Goal: Navigation & Orientation: Understand site structure

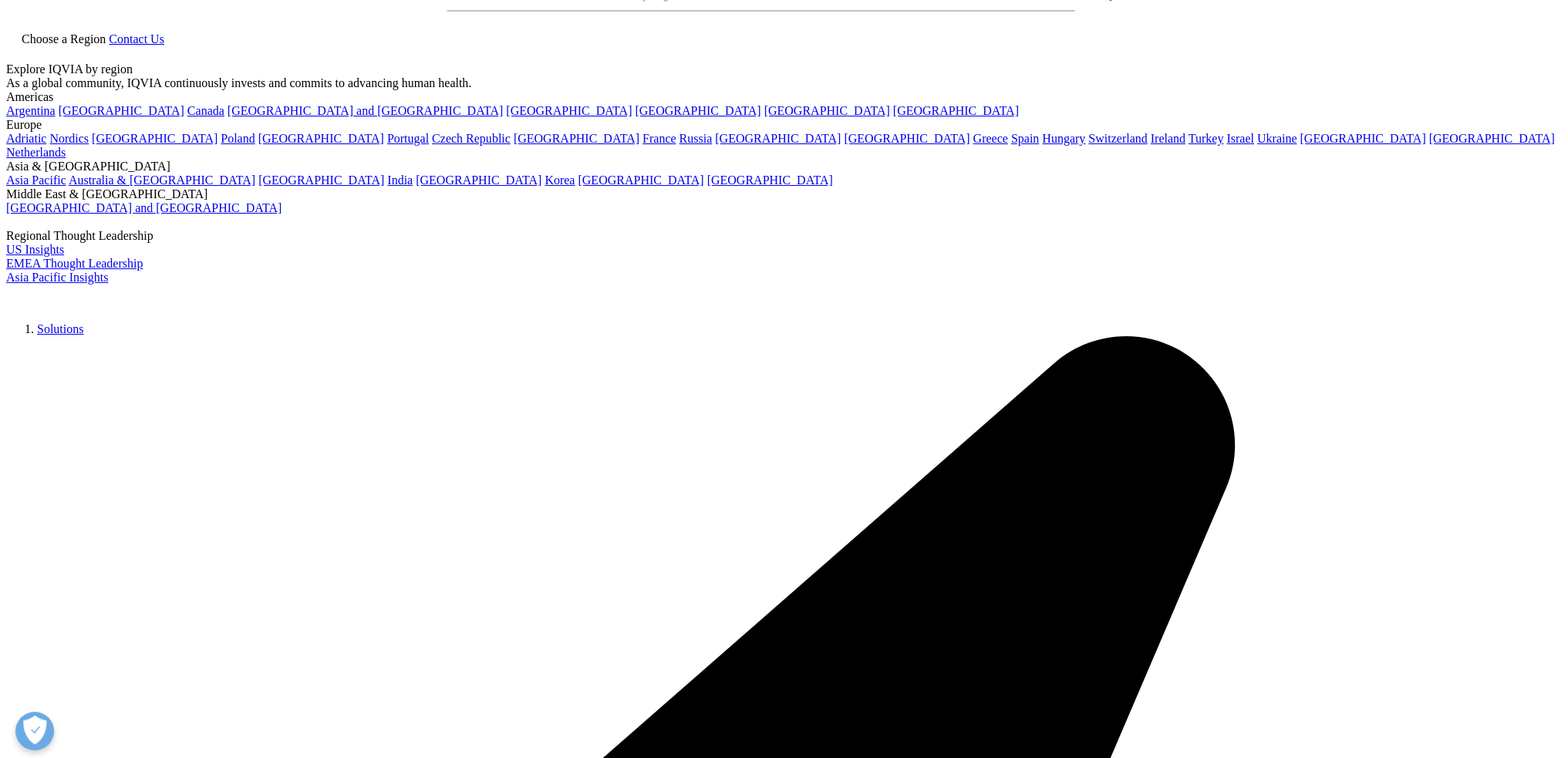
scroll to position [77, 0]
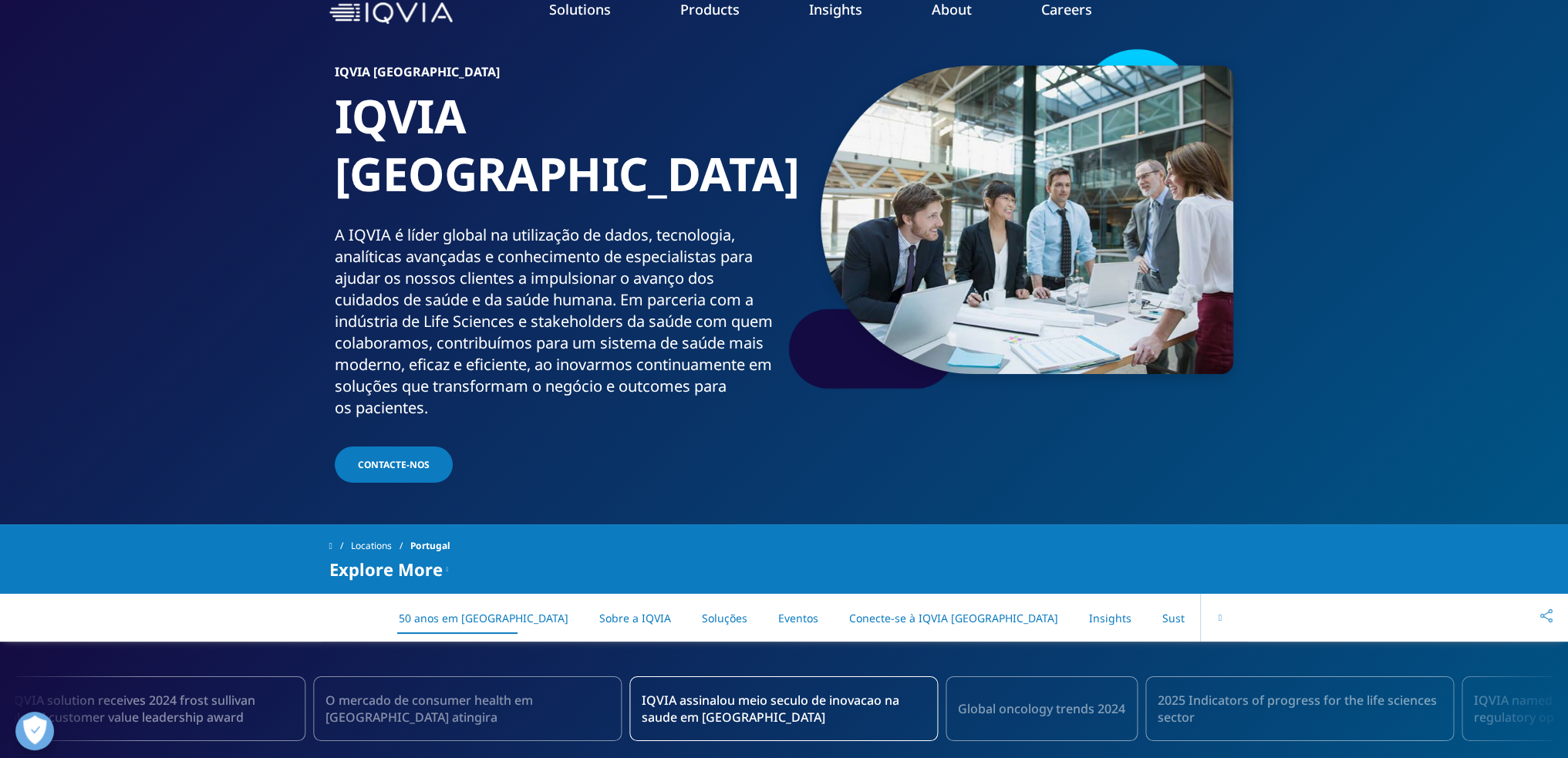
click at [600, 611] on link "Sobre a IQVIA" at bounding box center [636, 618] width 72 height 14
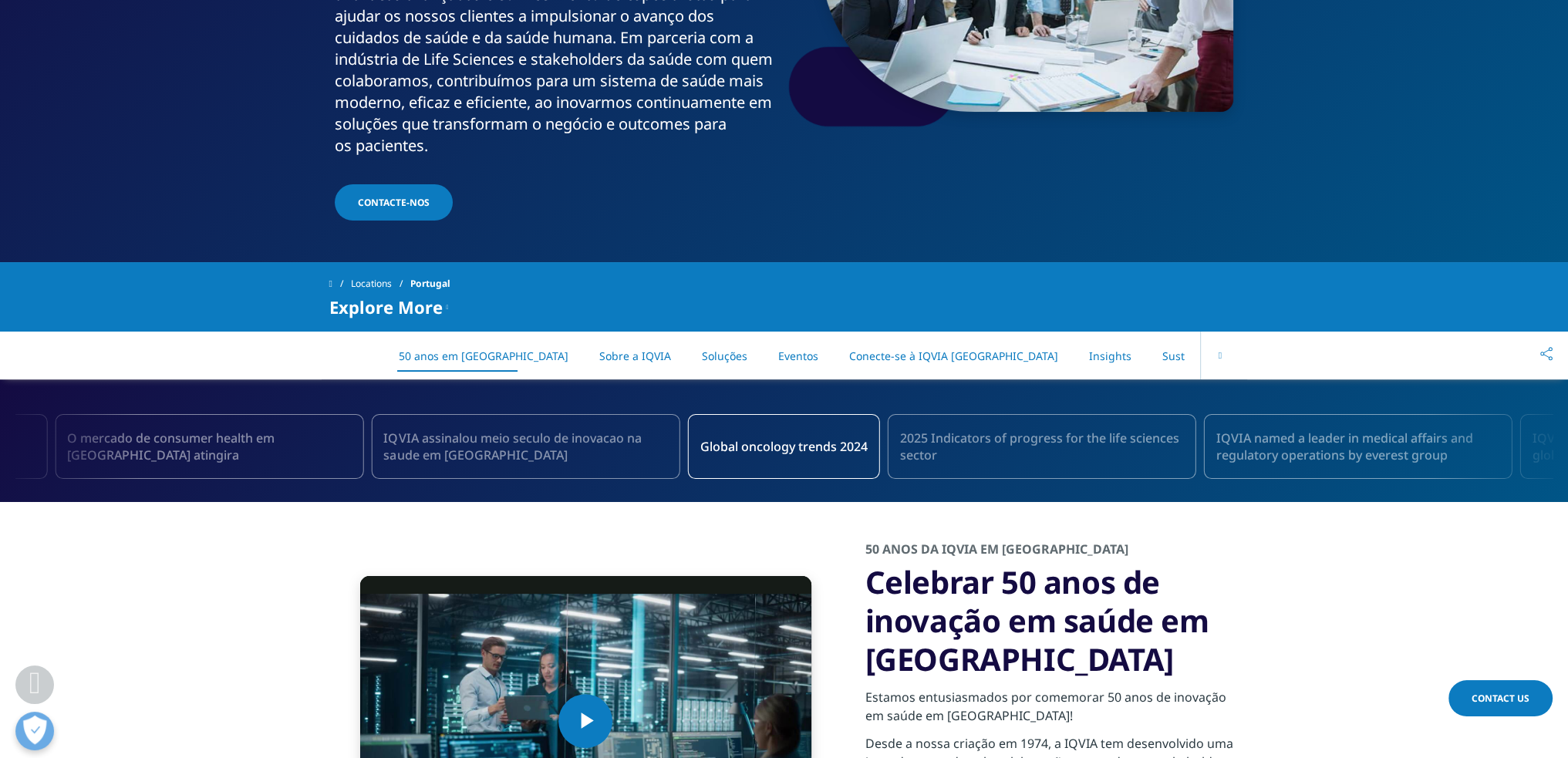
scroll to position [334, 0]
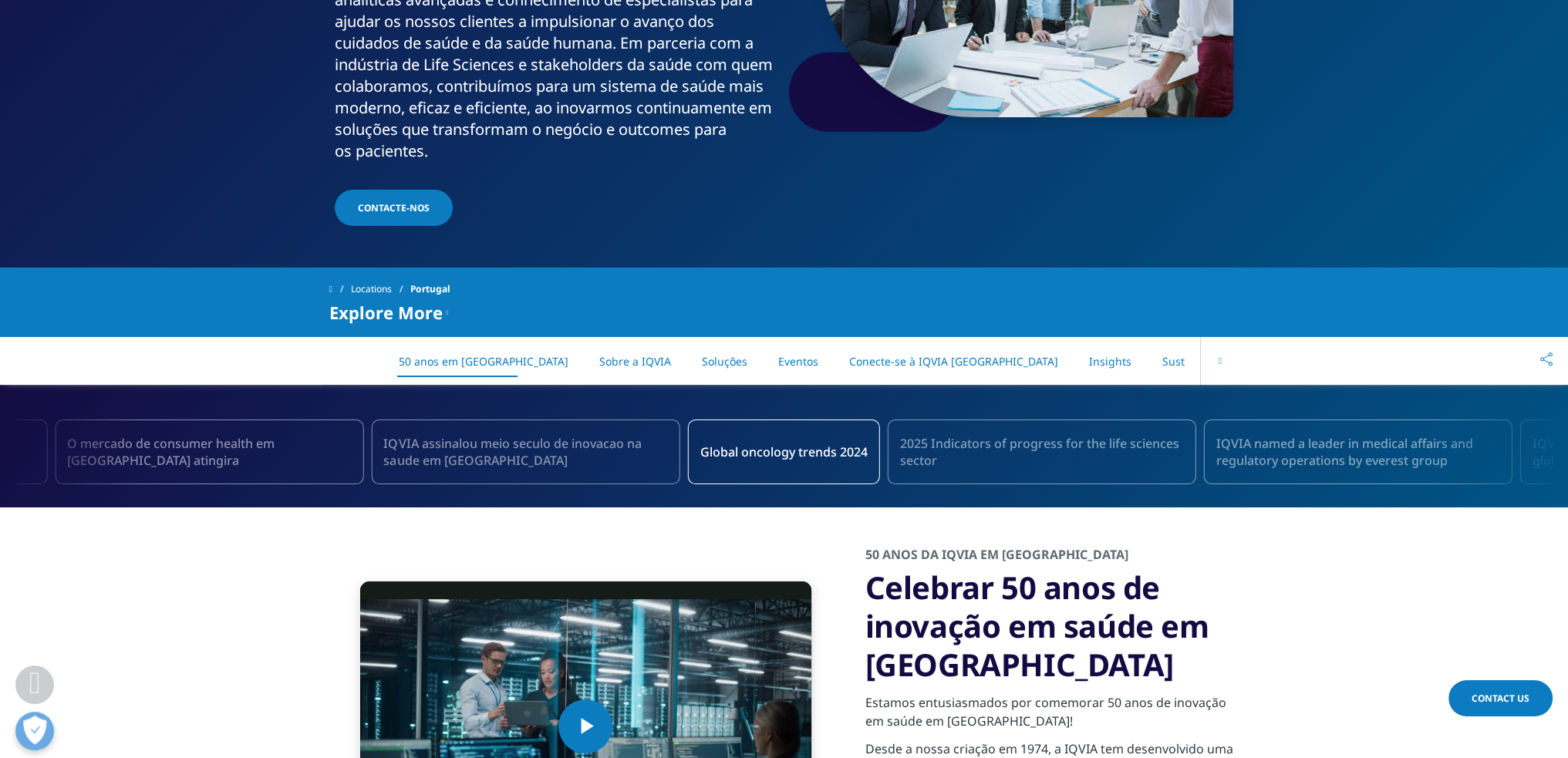
click at [702, 354] on link "Soluções" at bounding box center [724, 361] width 46 height 14
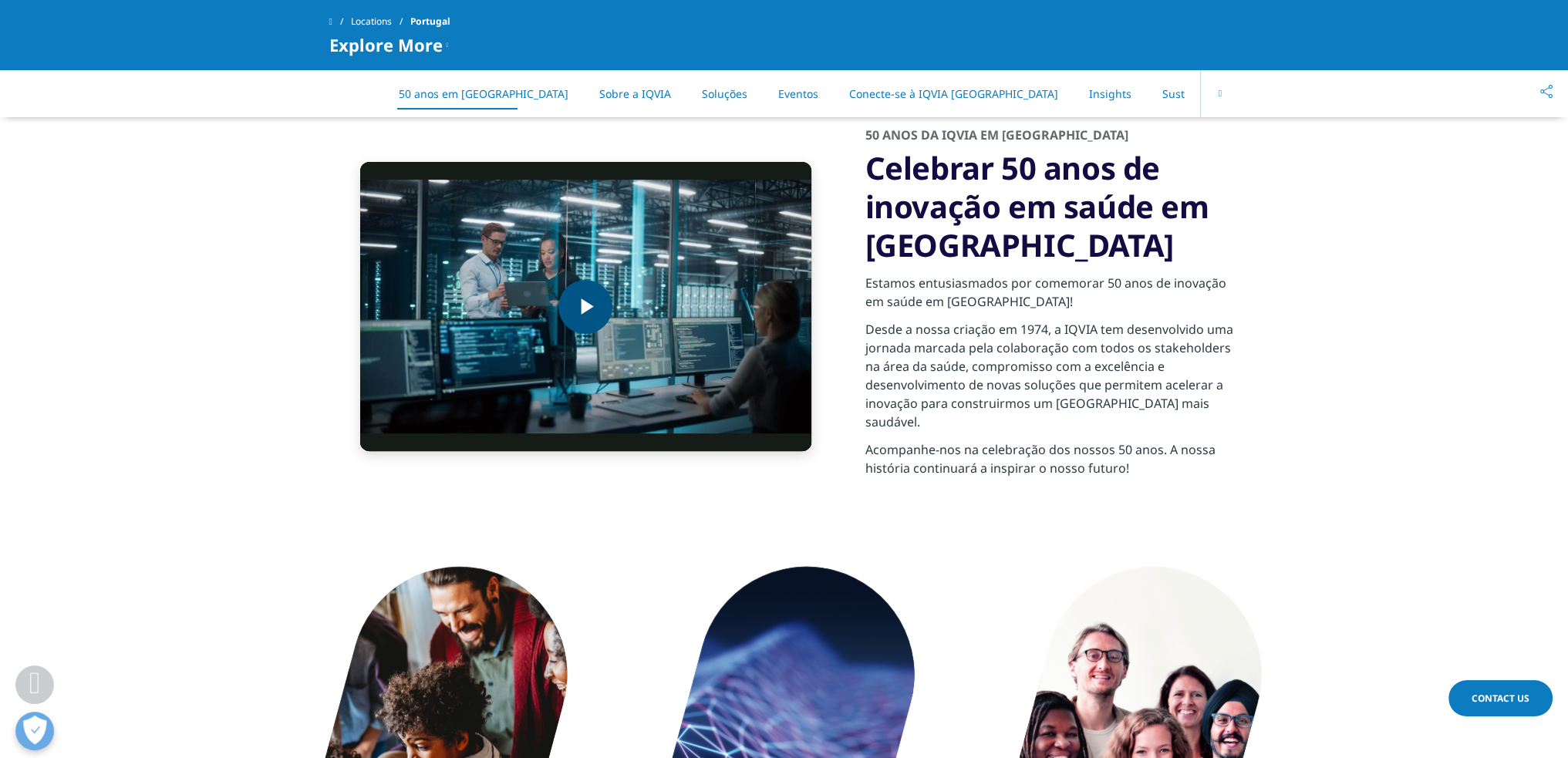
scroll to position [627, 0]
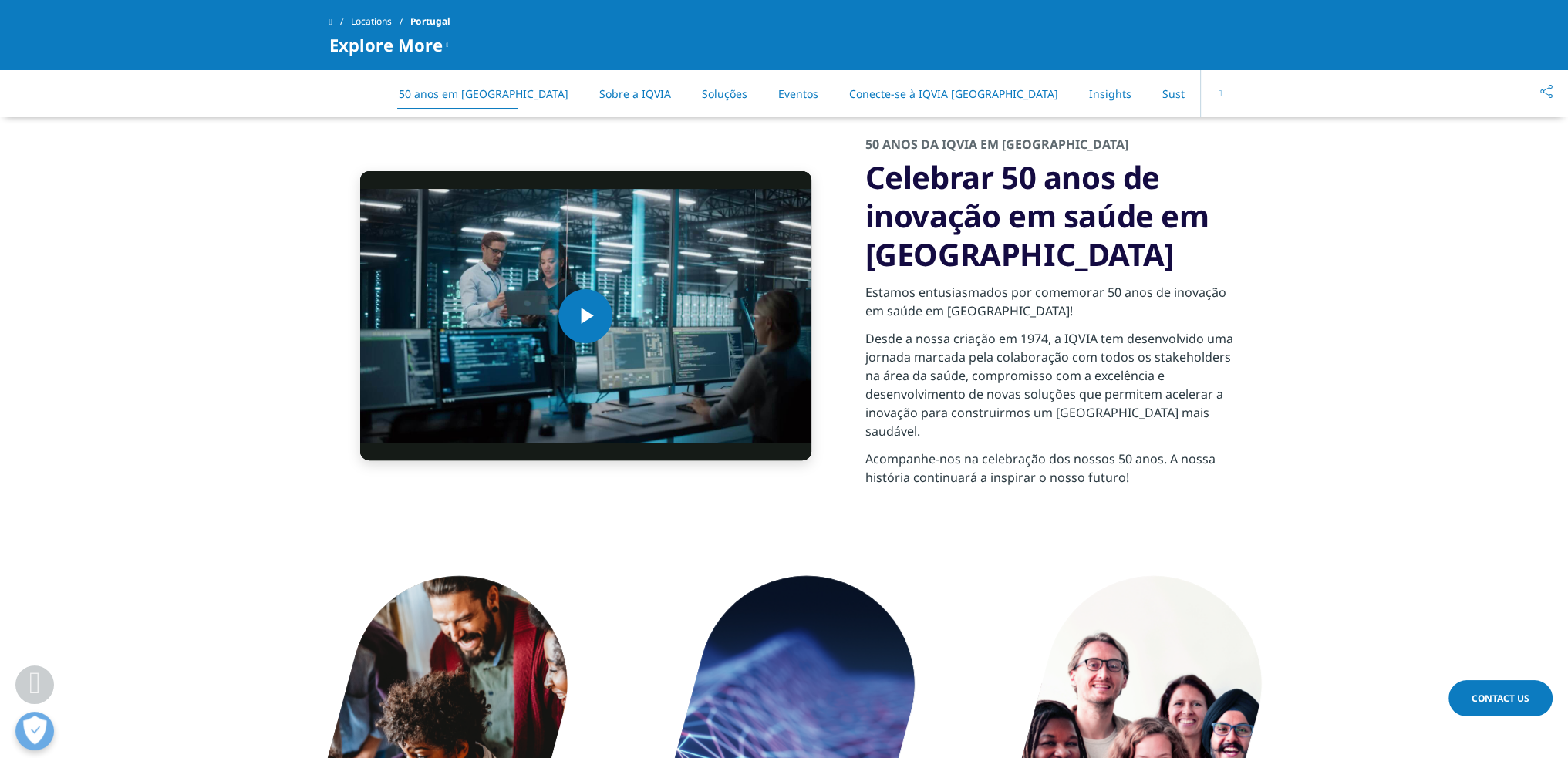
click at [778, 92] on link "Eventos" at bounding box center [798, 94] width 40 height 14
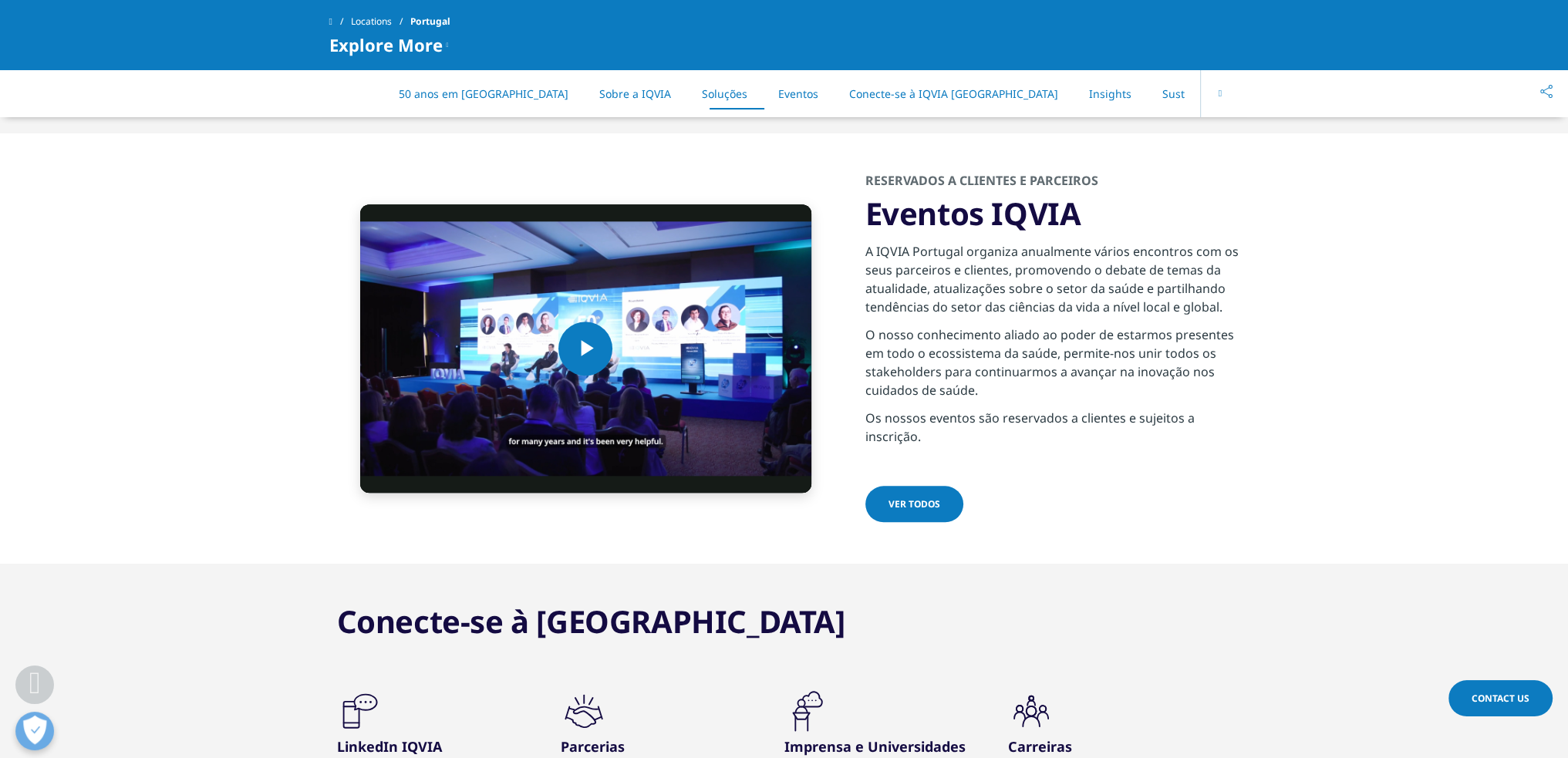
scroll to position [2272, 0]
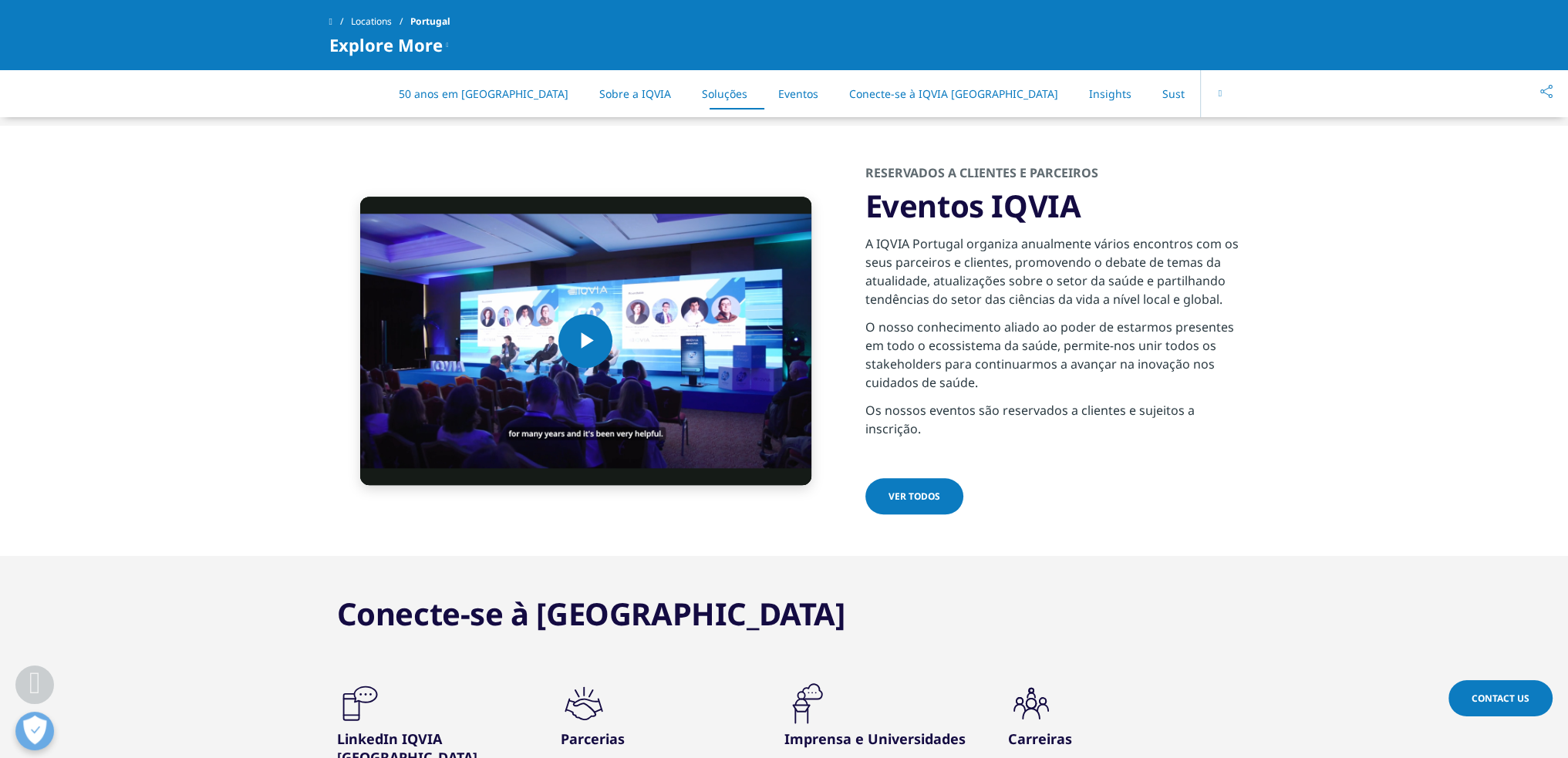
click at [849, 95] on link "Conecte-se à IQVIA [GEOGRAPHIC_DATA]" at bounding box center [953, 94] width 209 height 14
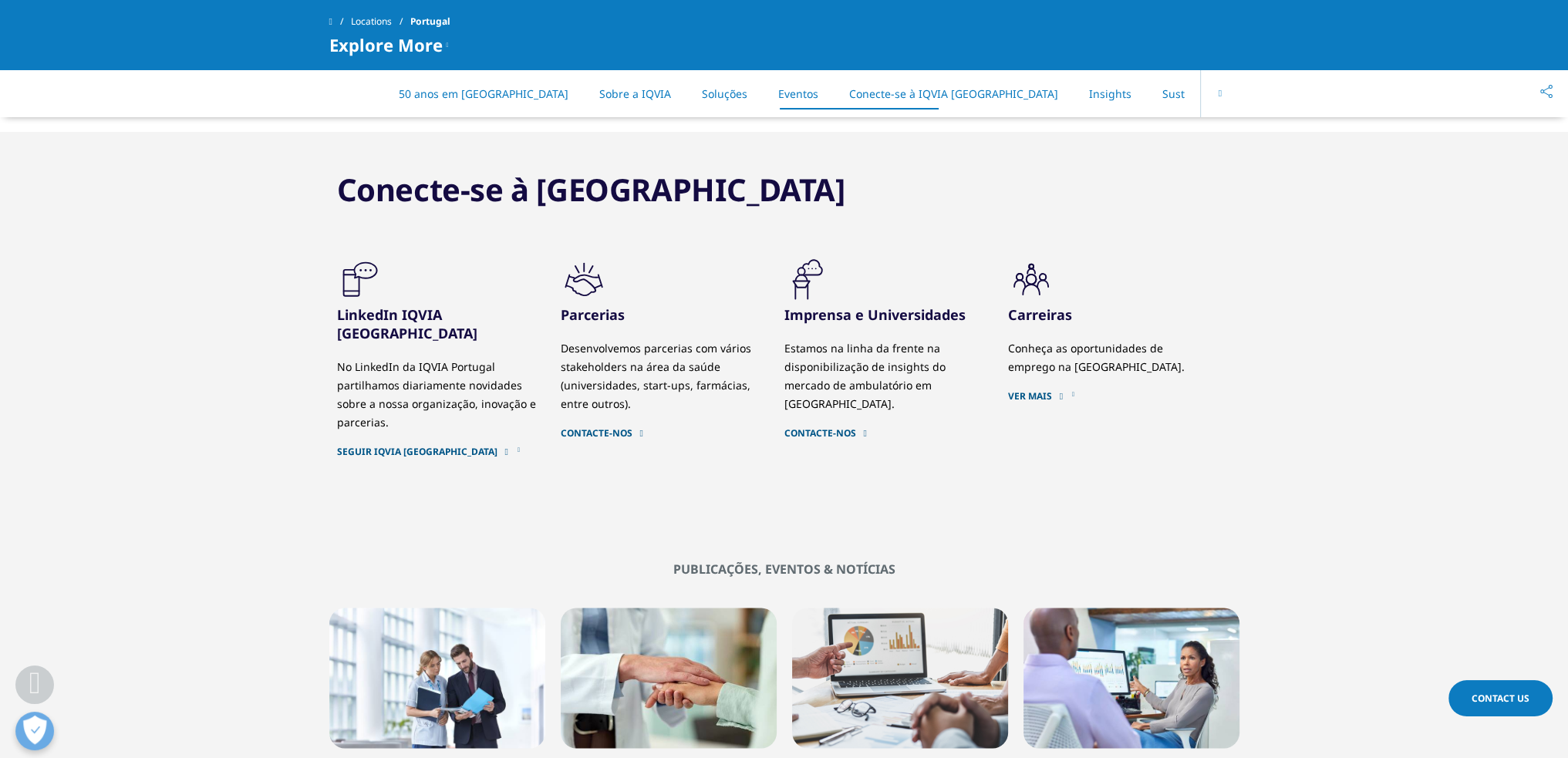
scroll to position [2702, 0]
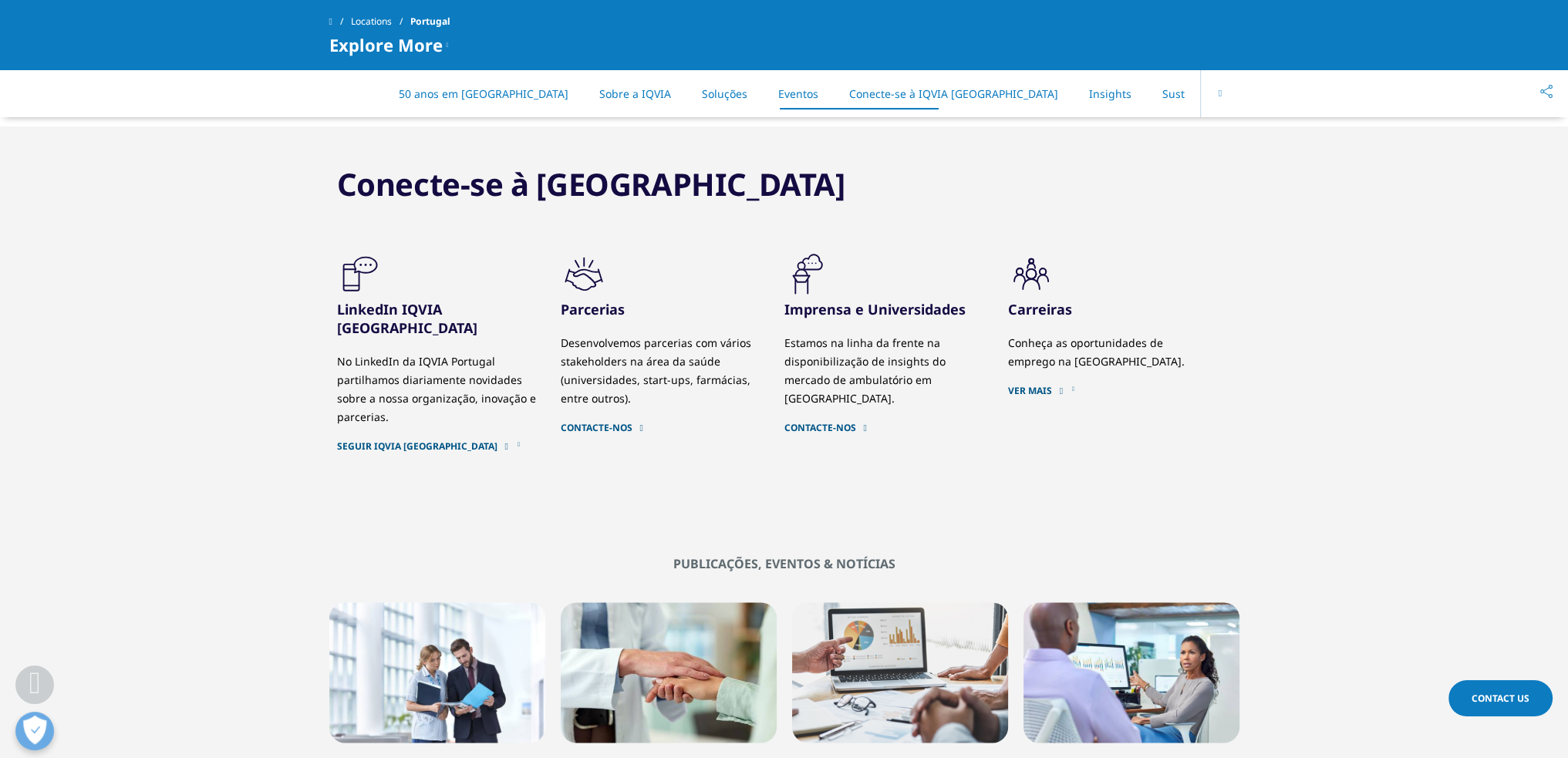
click at [1089, 94] on link "Insights" at bounding box center [1109, 94] width 42 height 14
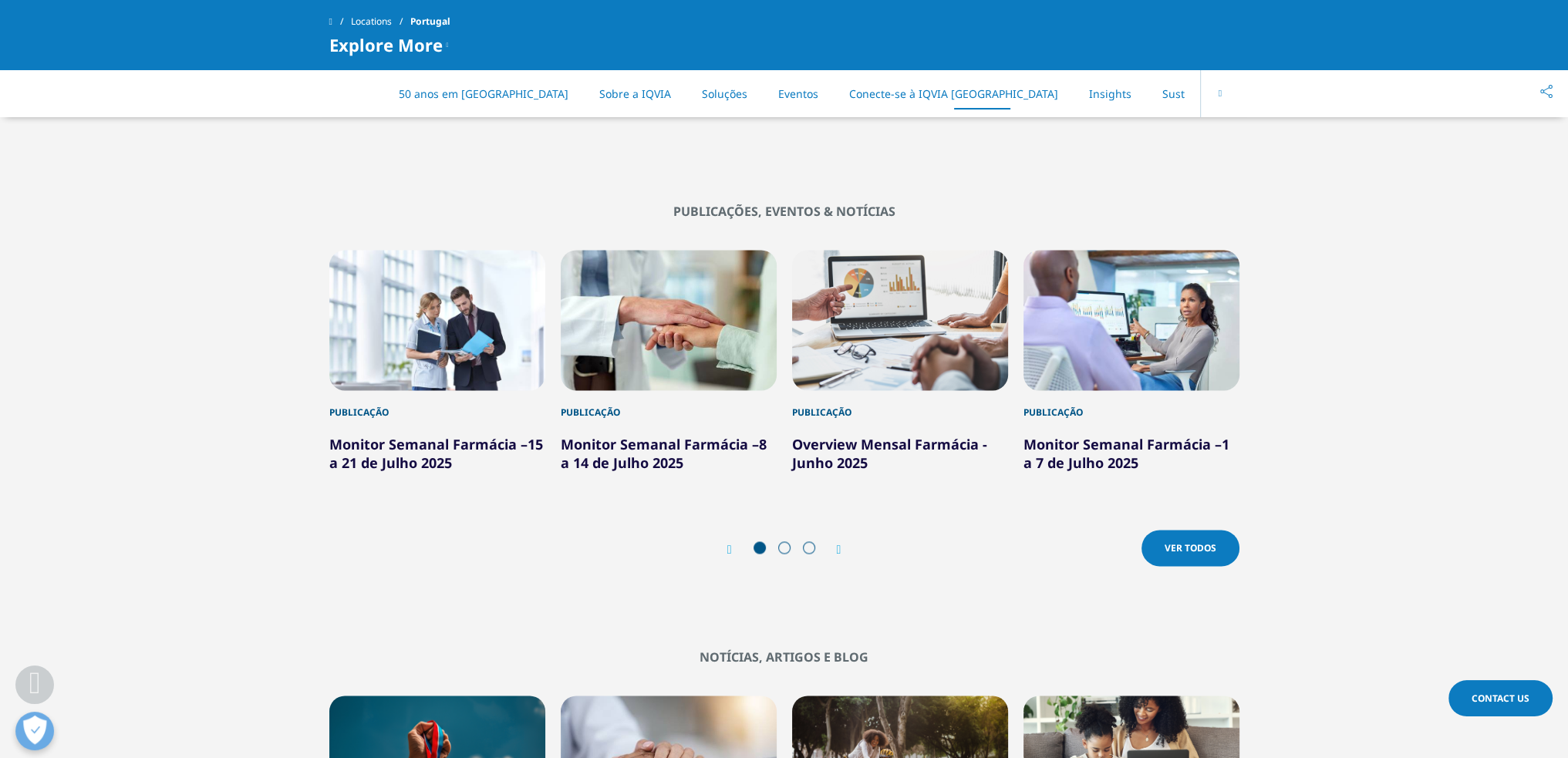
scroll to position [3074, 0]
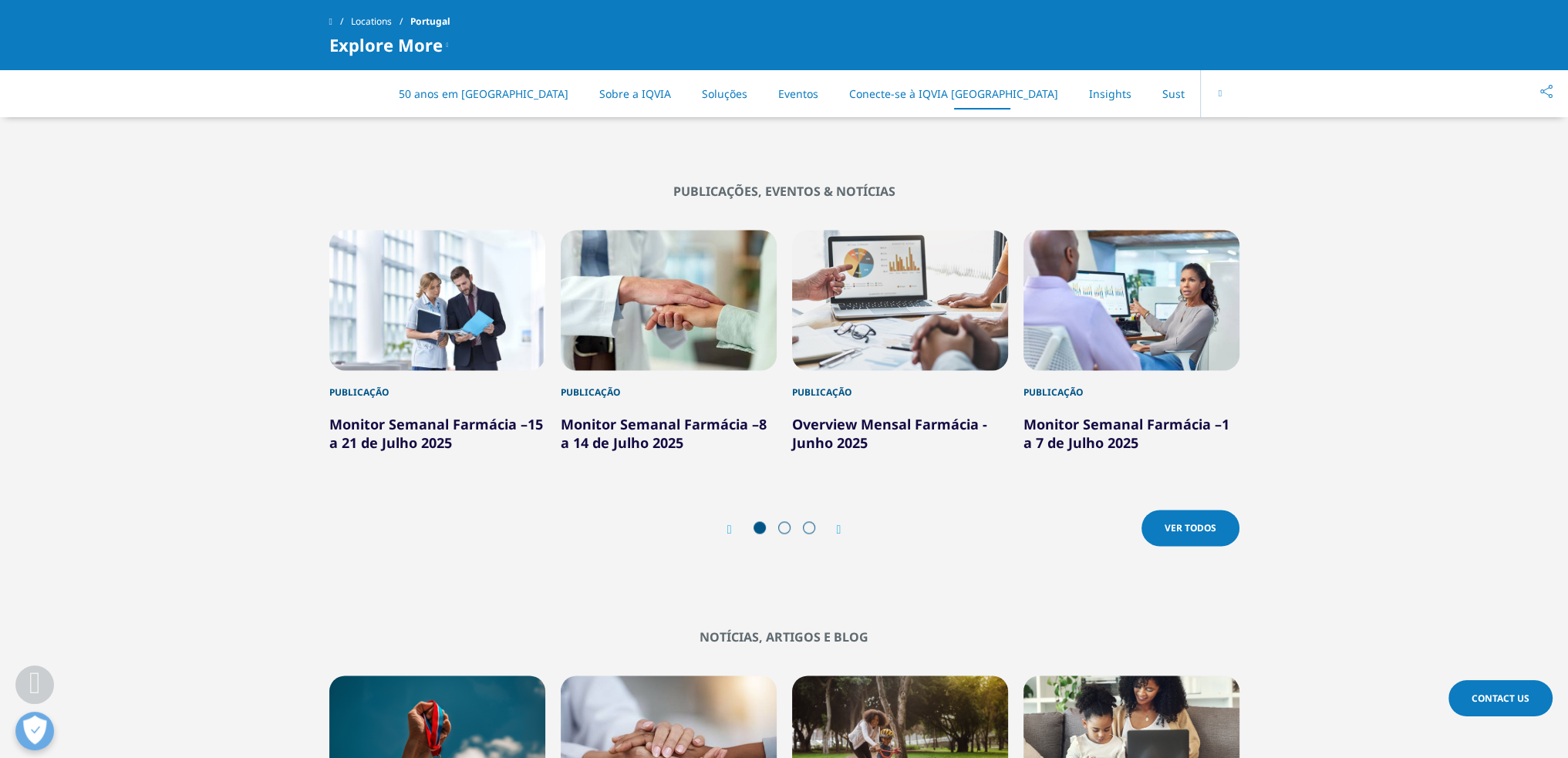
click at [1162, 89] on link "Sustentabilidade e Governação" at bounding box center [1242, 94] width 161 height 14
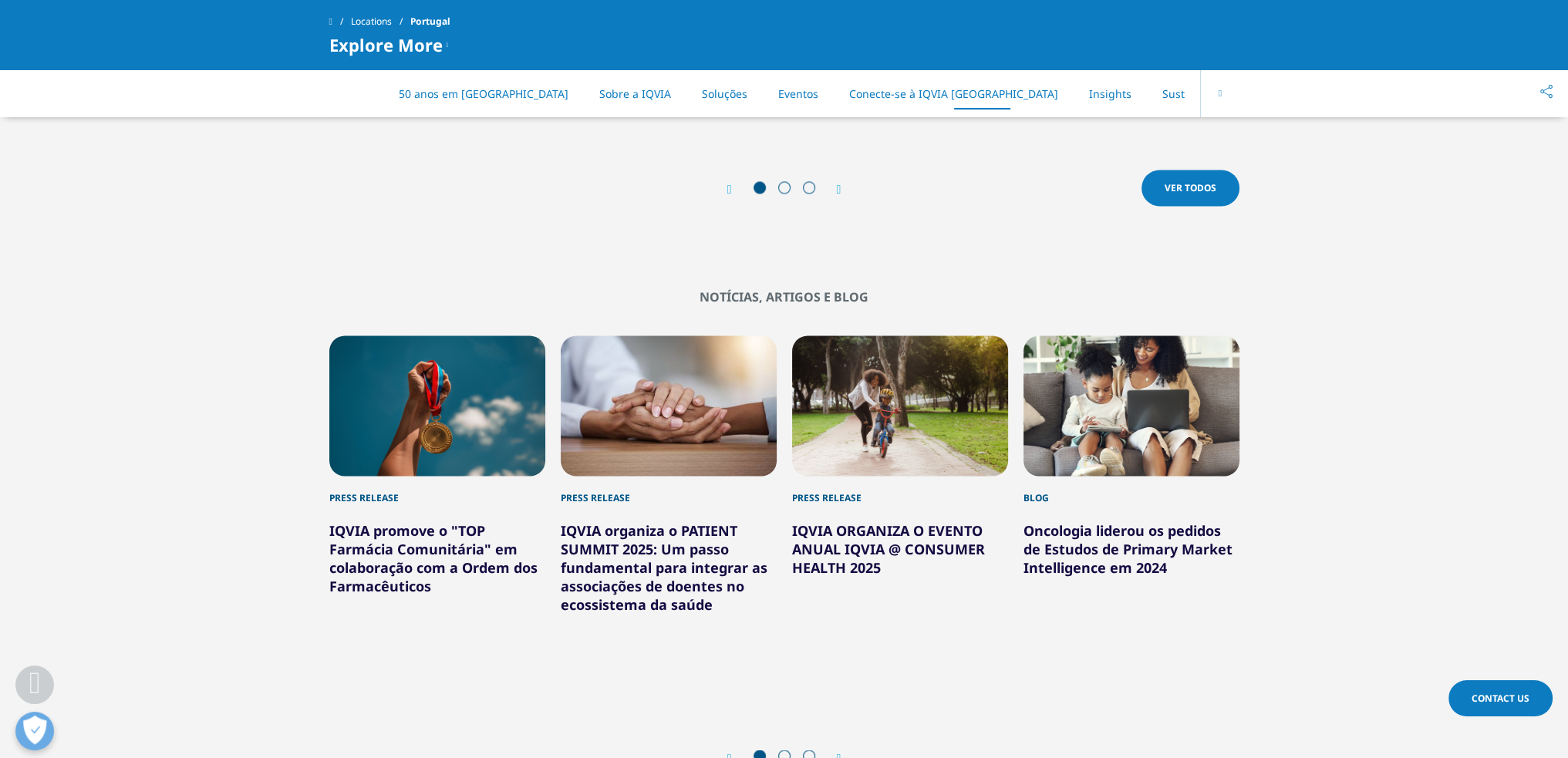
scroll to position [3375, 0]
